Goal: Transaction & Acquisition: Book appointment/travel/reservation

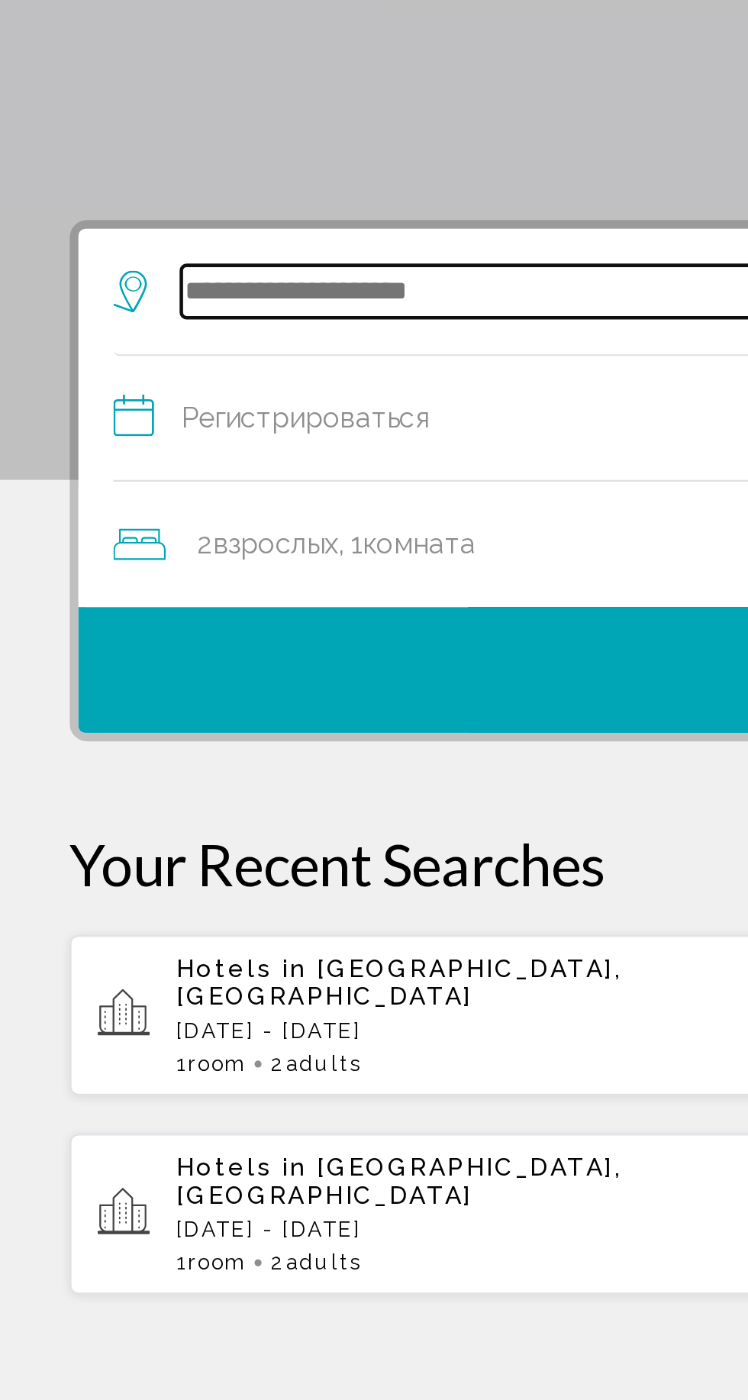
click at [228, 376] on input "Виджет поиска" at bounding box center [377, 370] width 596 height 23
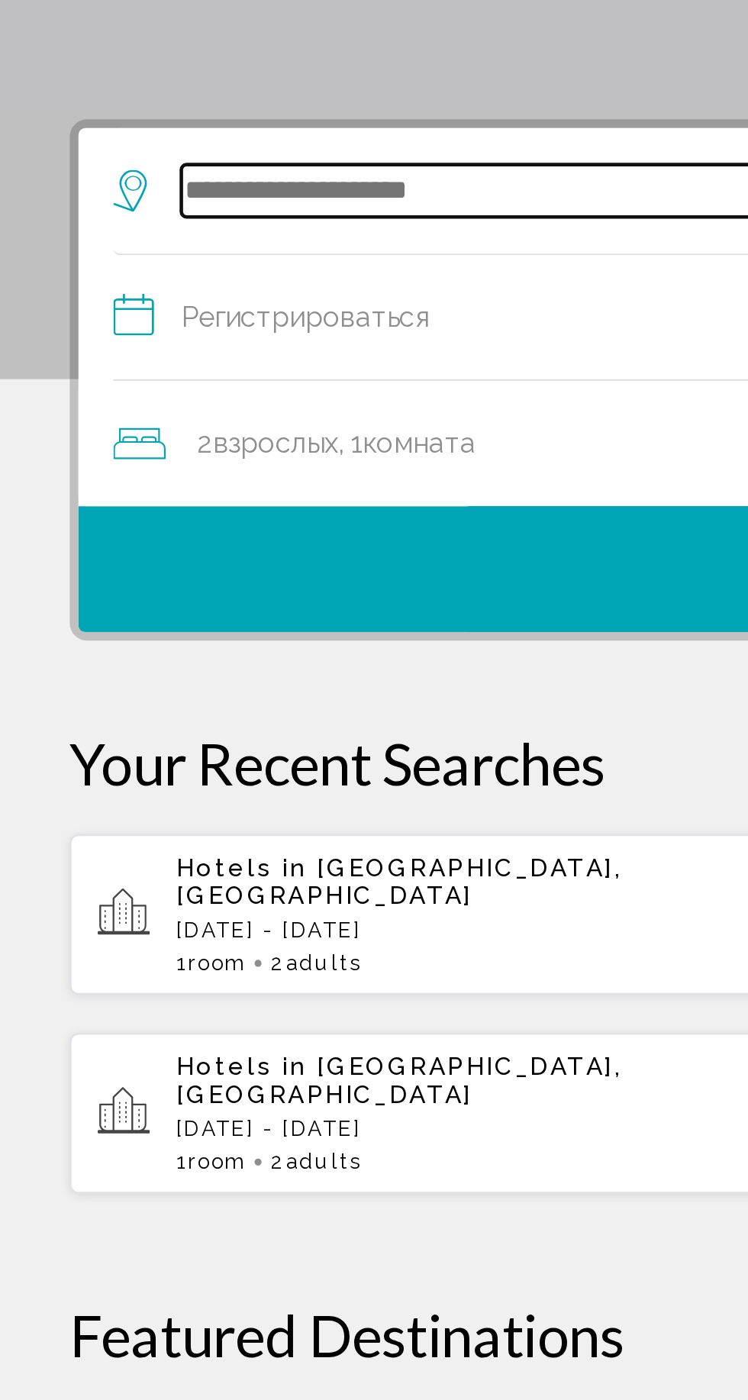
scroll to position [5, 0]
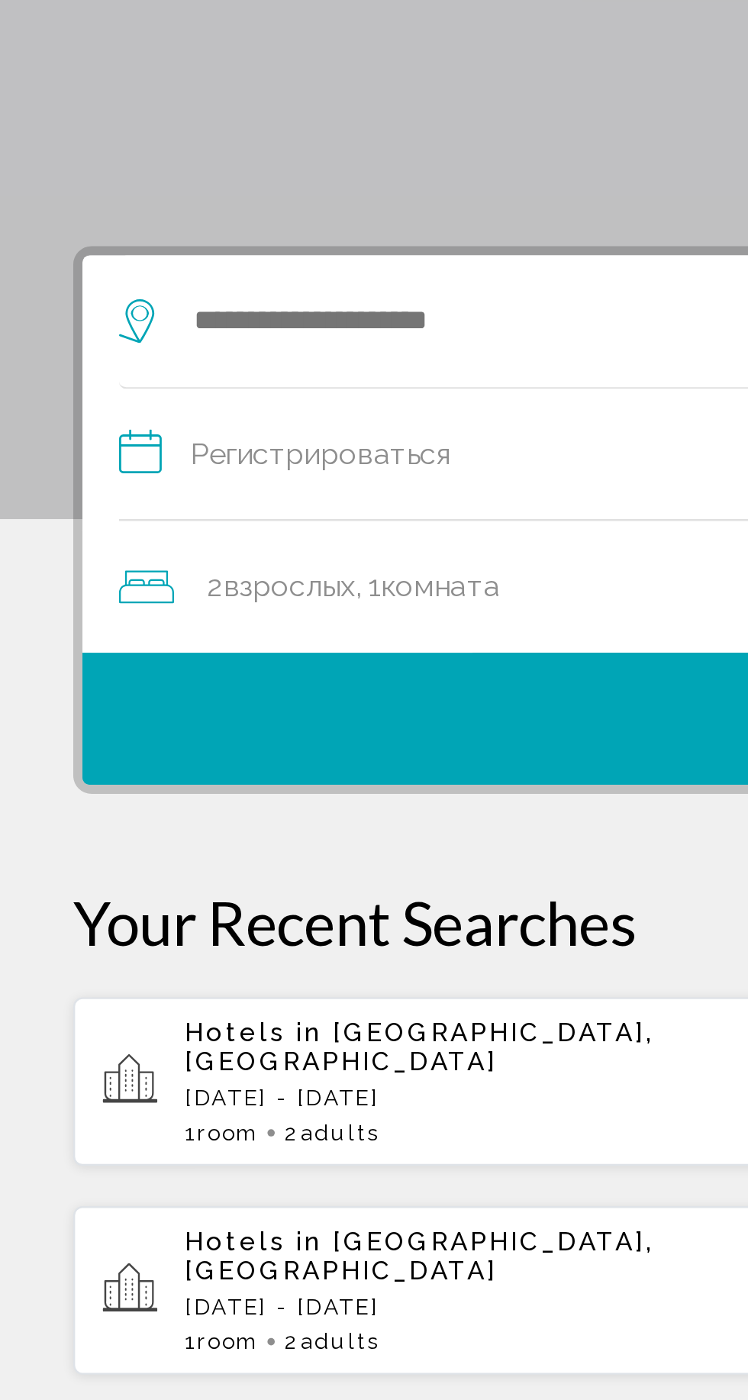
scroll to position [6, 0]
